Goal: Information Seeking & Learning: Learn about a topic

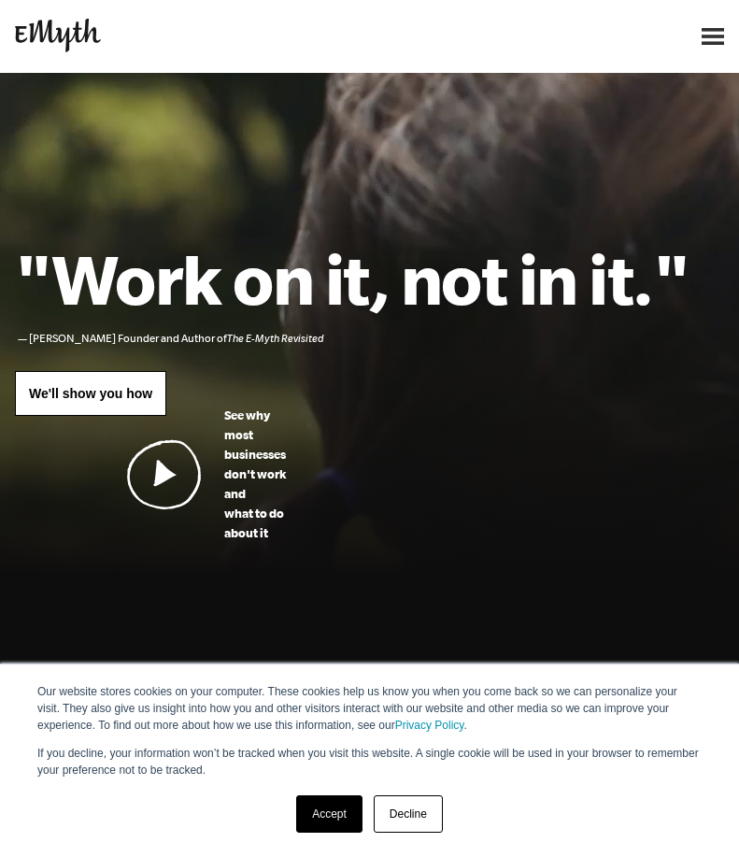
click at [730, 37] on div "Why EMyth? Solutions How It Works Client Stories About Us Free Resources Why EM…" at bounding box center [369, 36] width 739 height 41
click at [714, 33] on img at bounding box center [713, 36] width 22 height 17
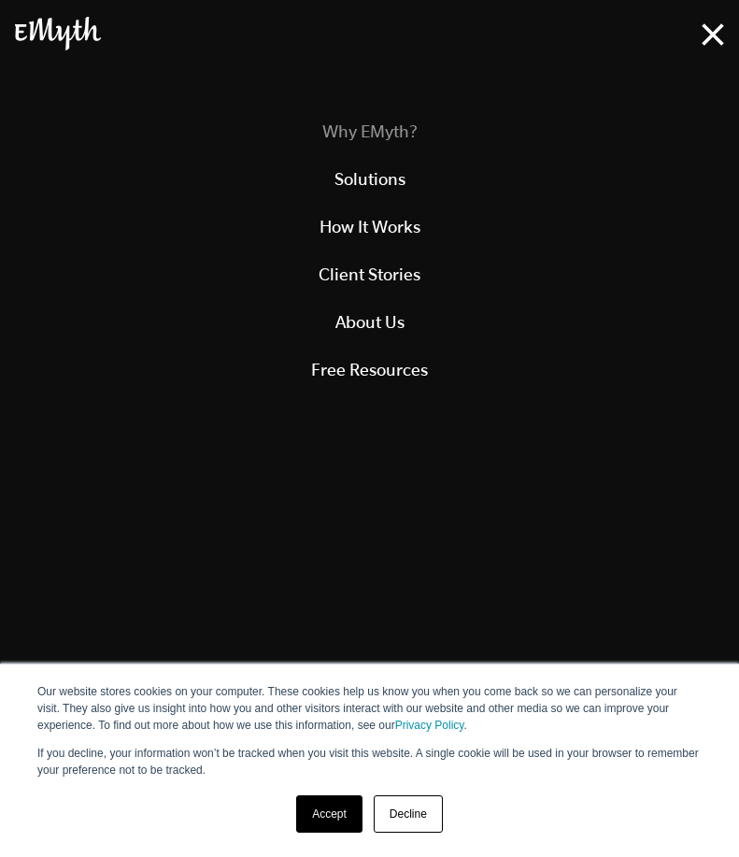
click at [375, 124] on link "Why EMyth?" at bounding box center [369, 131] width 694 height 48
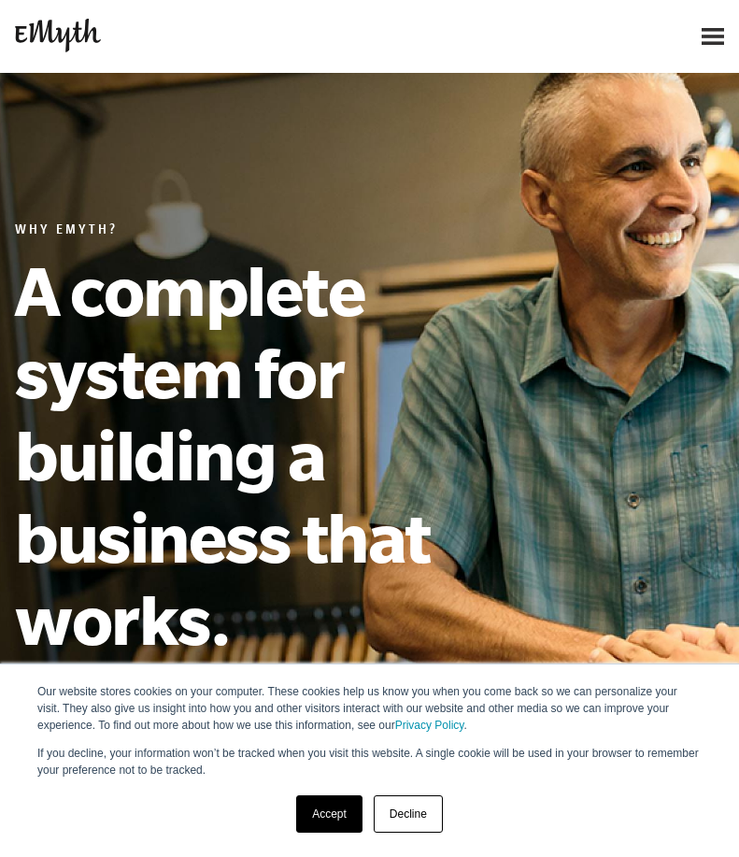
click at [443, 815] on link "Decline" at bounding box center [408, 813] width 69 height 37
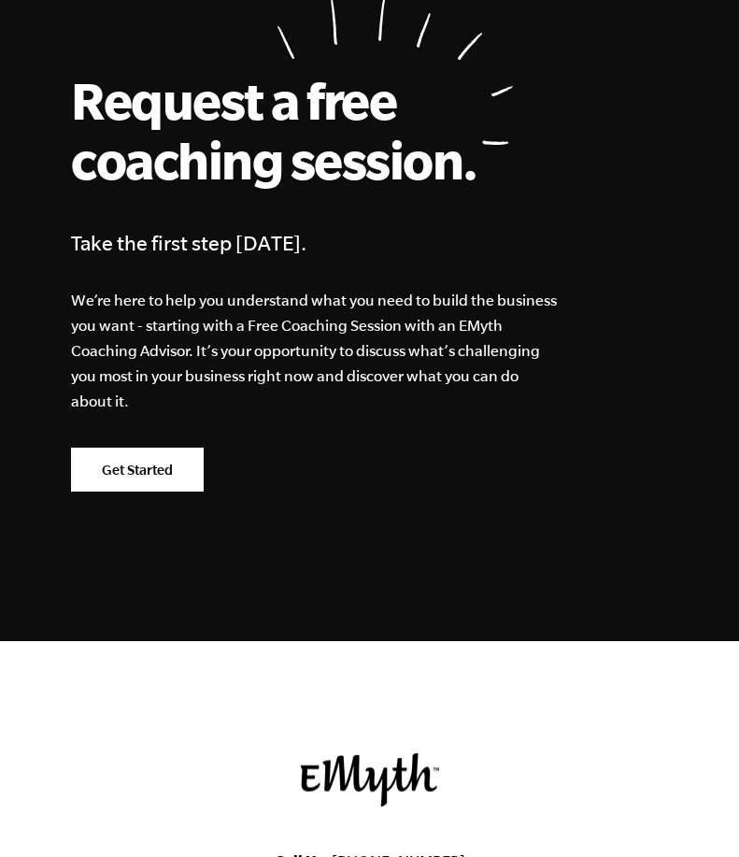
scroll to position [6380, 0]
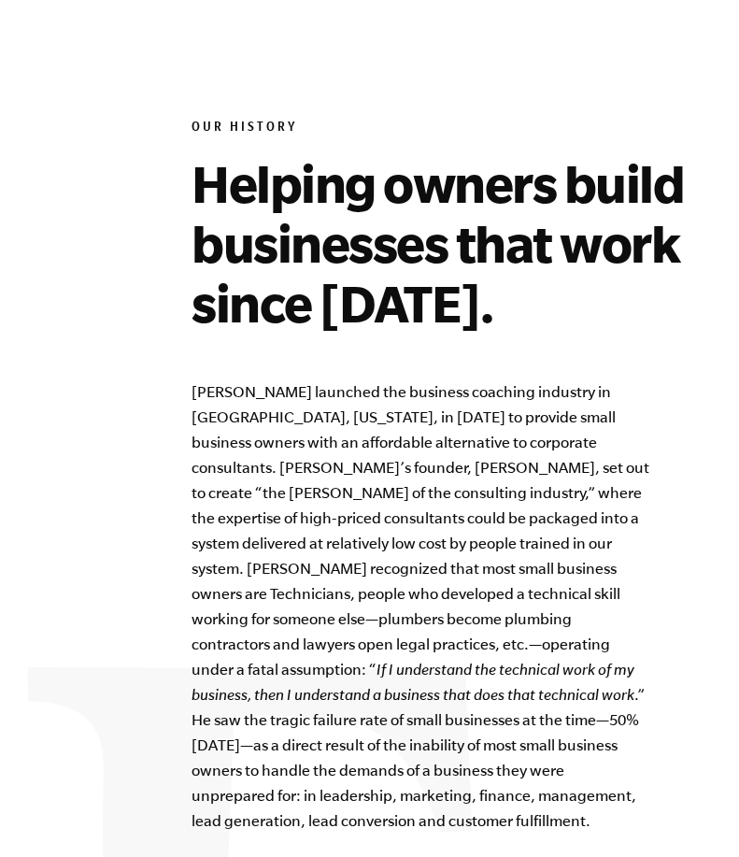
scroll to position [1122, 0]
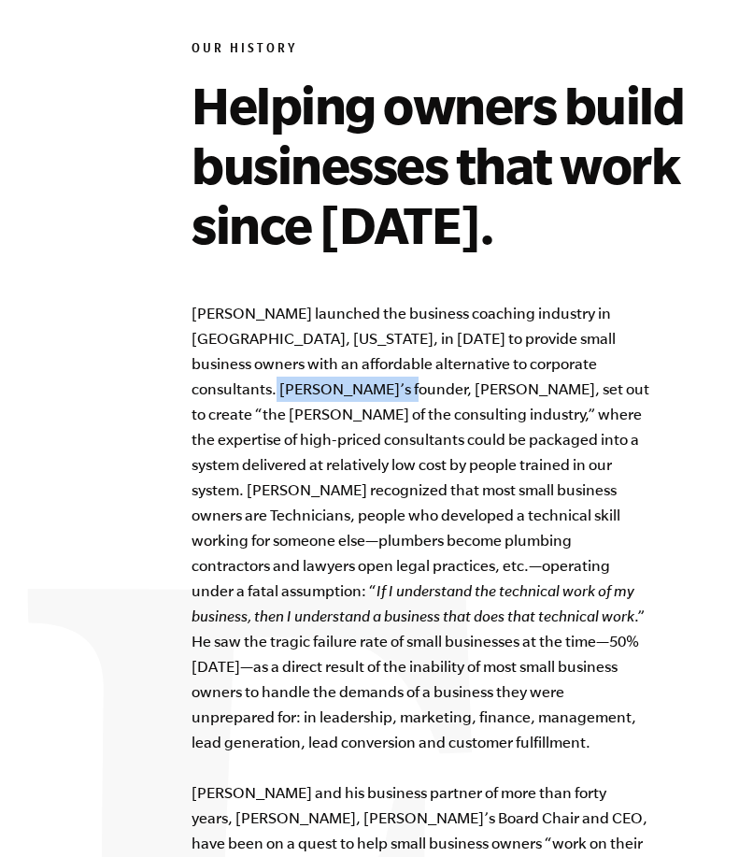
drag, startPoint x: 314, startPoint y: 386, endPoint x: 191, endPoint y: 385, distance: 123.4
click at [191, 385] on div "Our History Helping owners build businesses that work since [DATE]. [PERSON_NAM…" at bounding box center [369, 621] width 709 height 1273
